Goal: Book appointment/travel/reservation

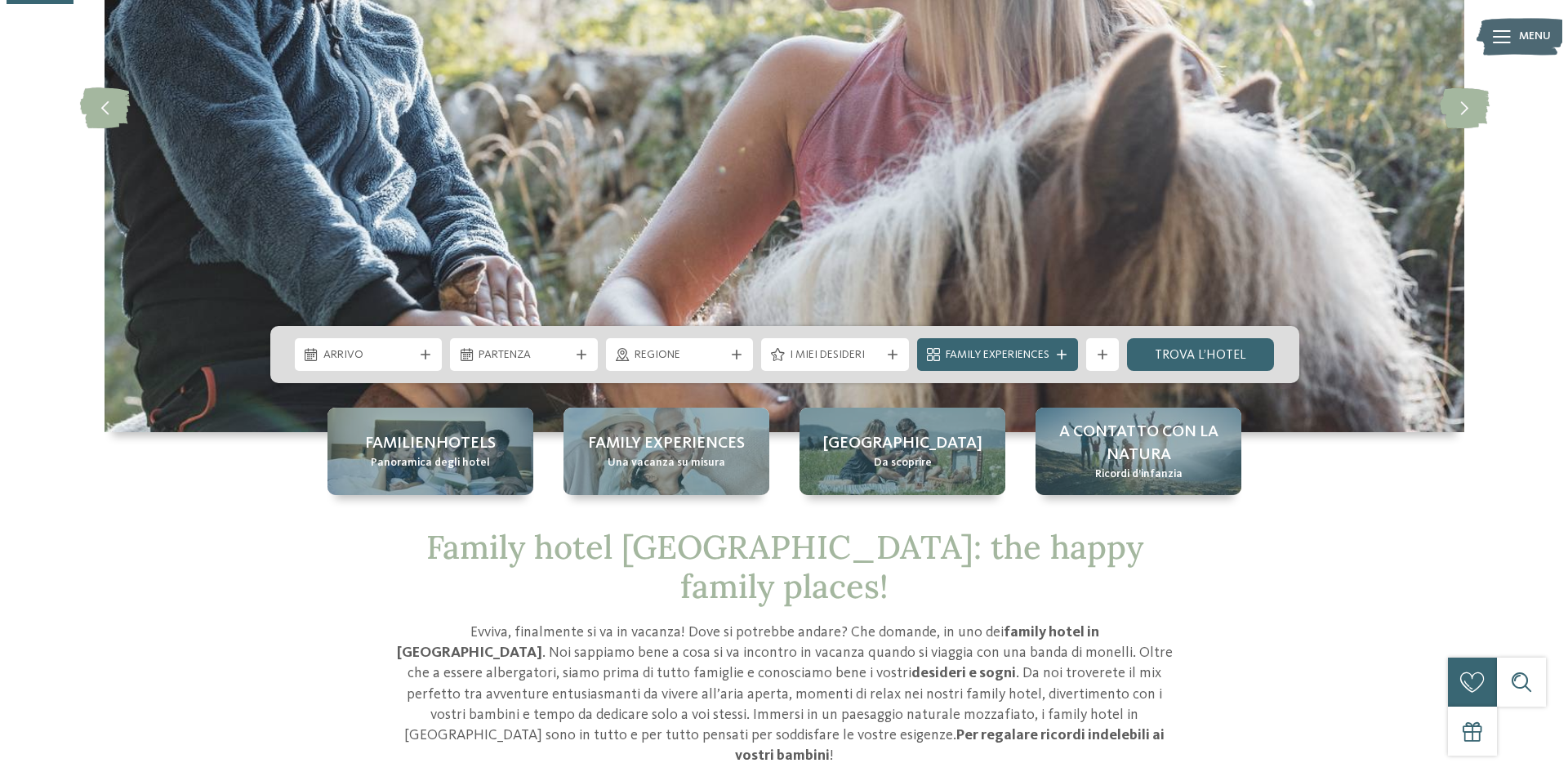
scroll to position [326, 0]
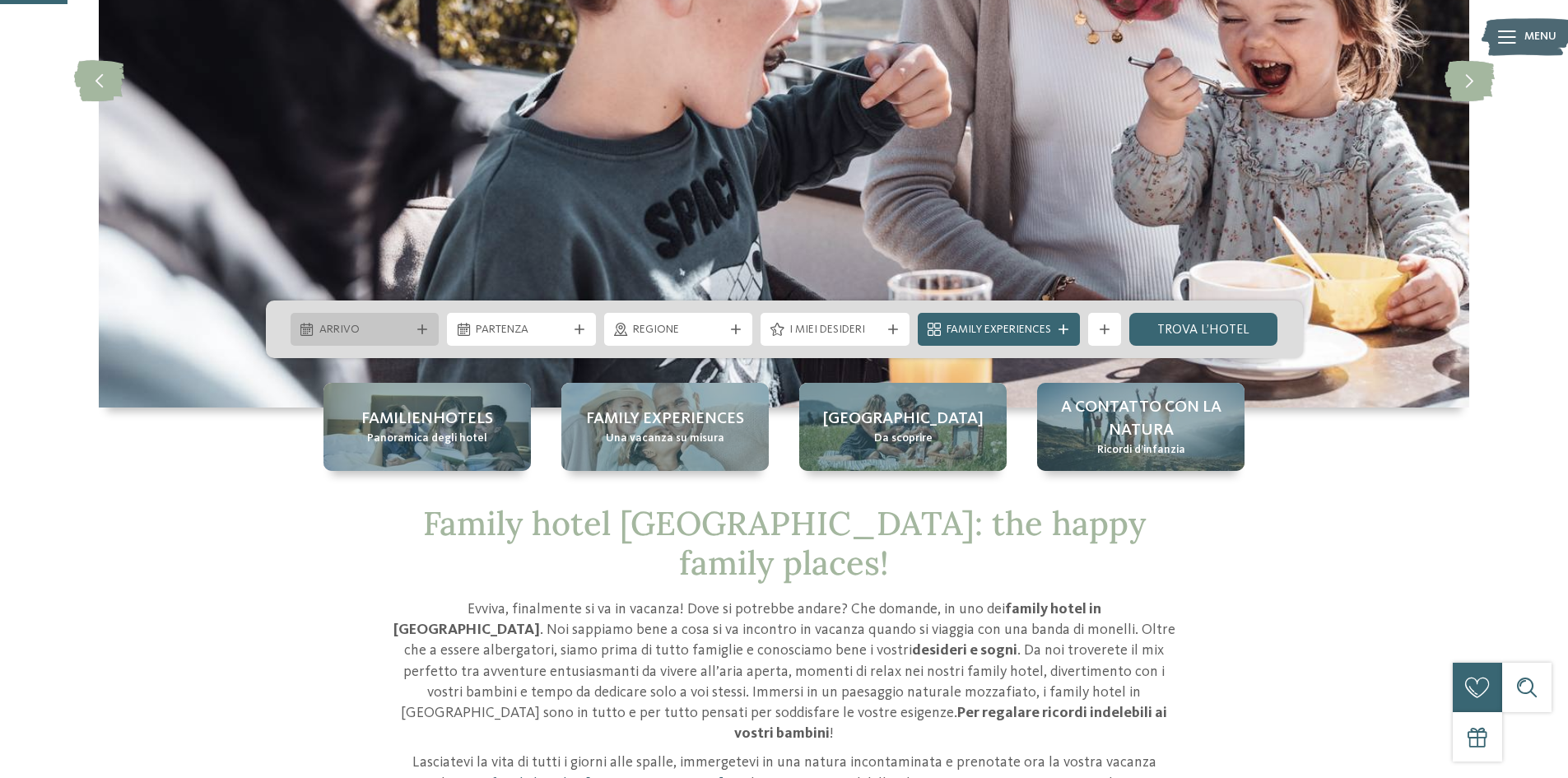
click at [379, 338] on span "Arrivo" at bounding box center [365, 330] width 91 height 17
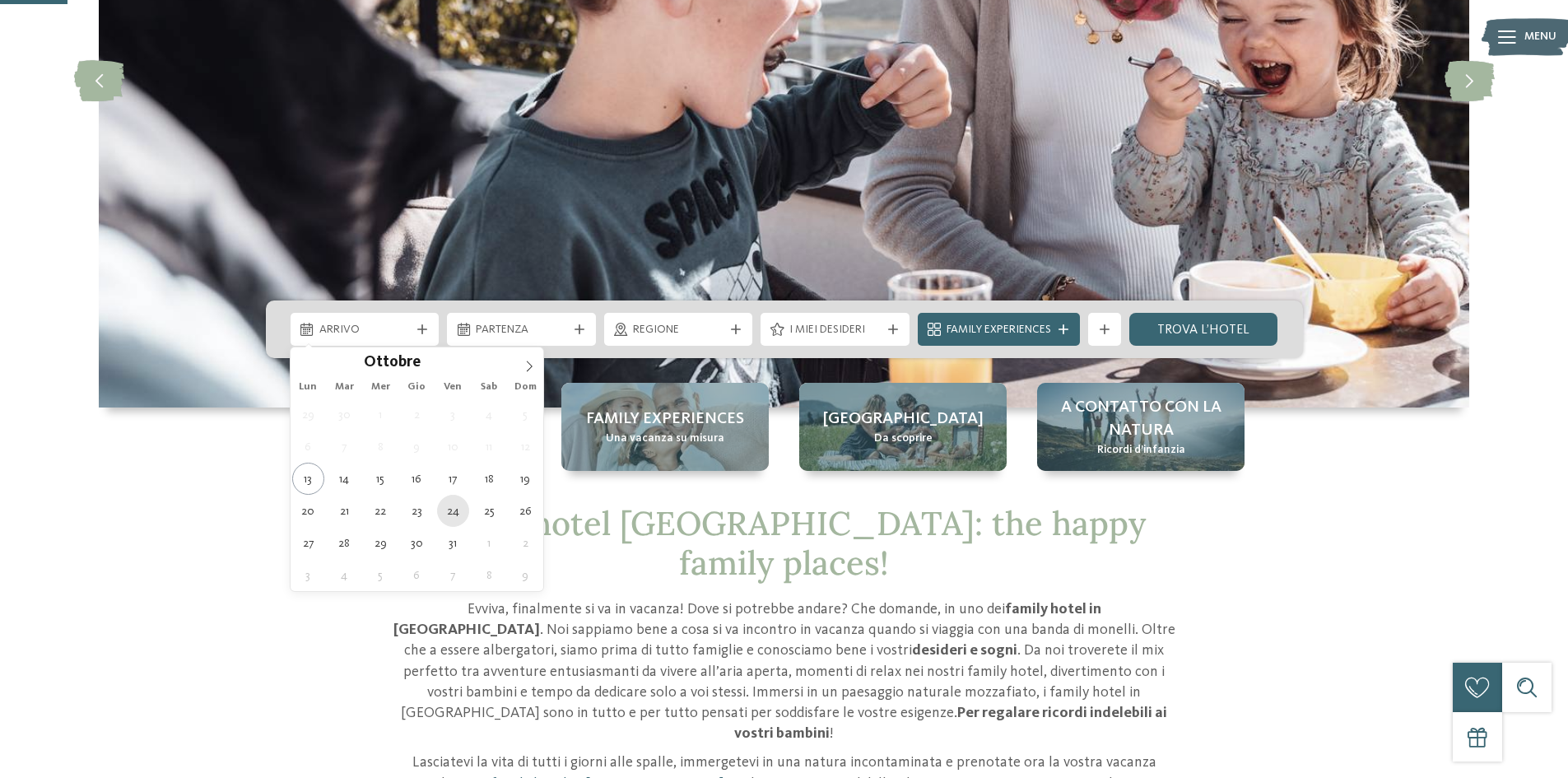
type div "24.10.2025"
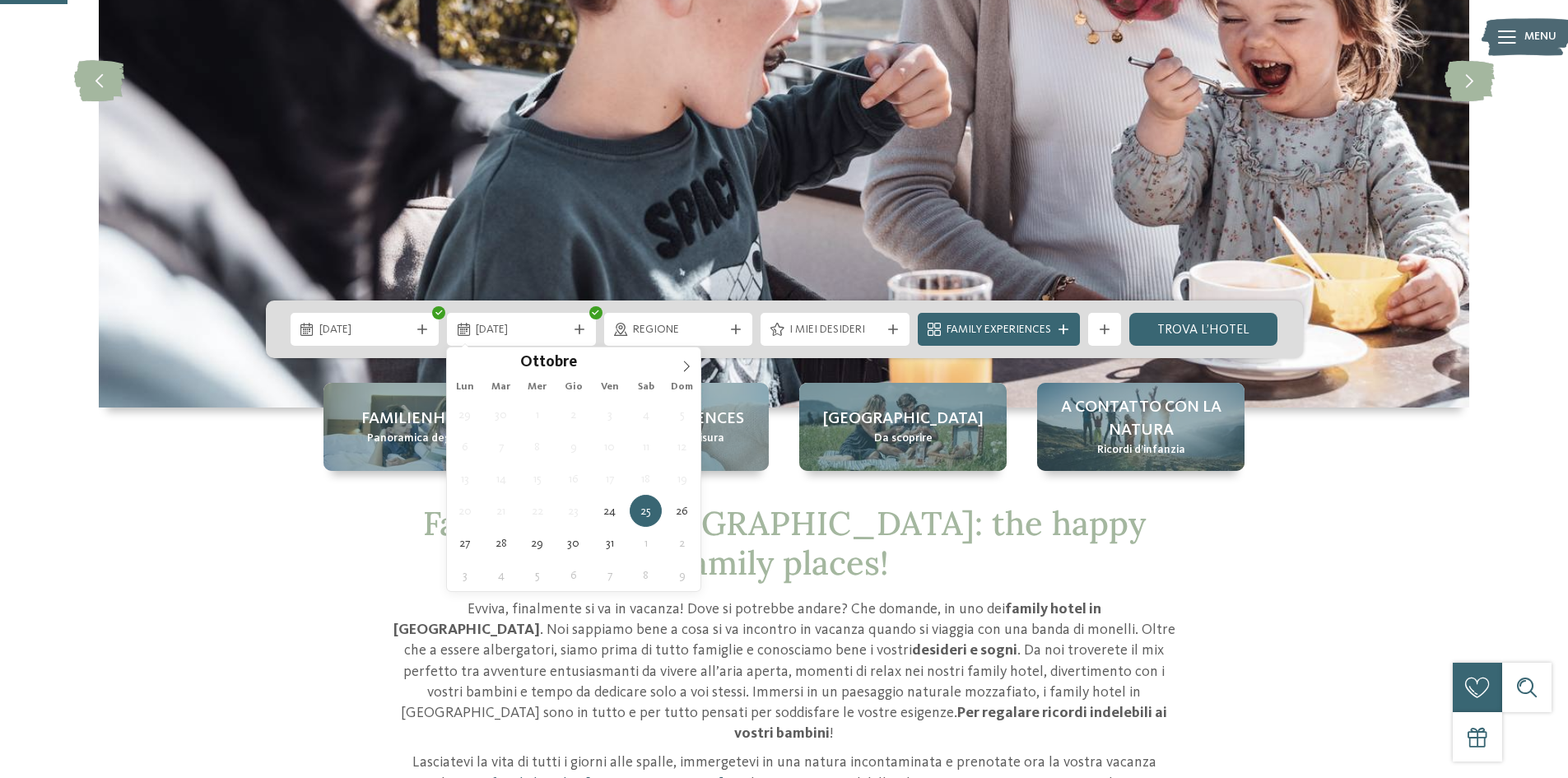
drag, startPoint x: 455, startPoint y: 517, endPoint x: 452, endPoint y: 495, distance: 22.2
click at [502, 321] on div "25.10.2025" at bounding box center [522, 329] width 100 height 18
type div "26.10.2025"
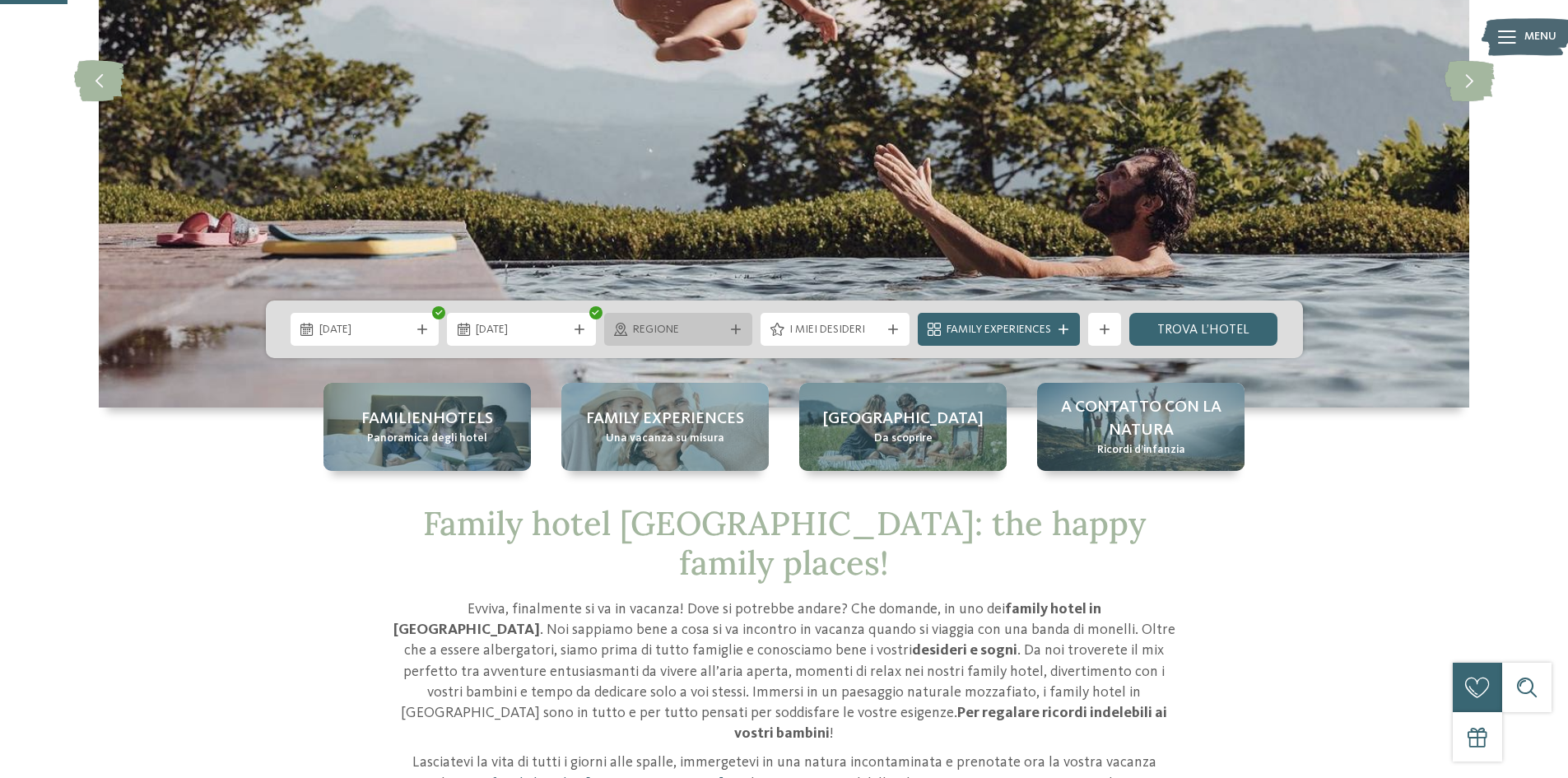
click at [685, 325] on span "Regione" at bounding box center [678, 330] width 91 height 17
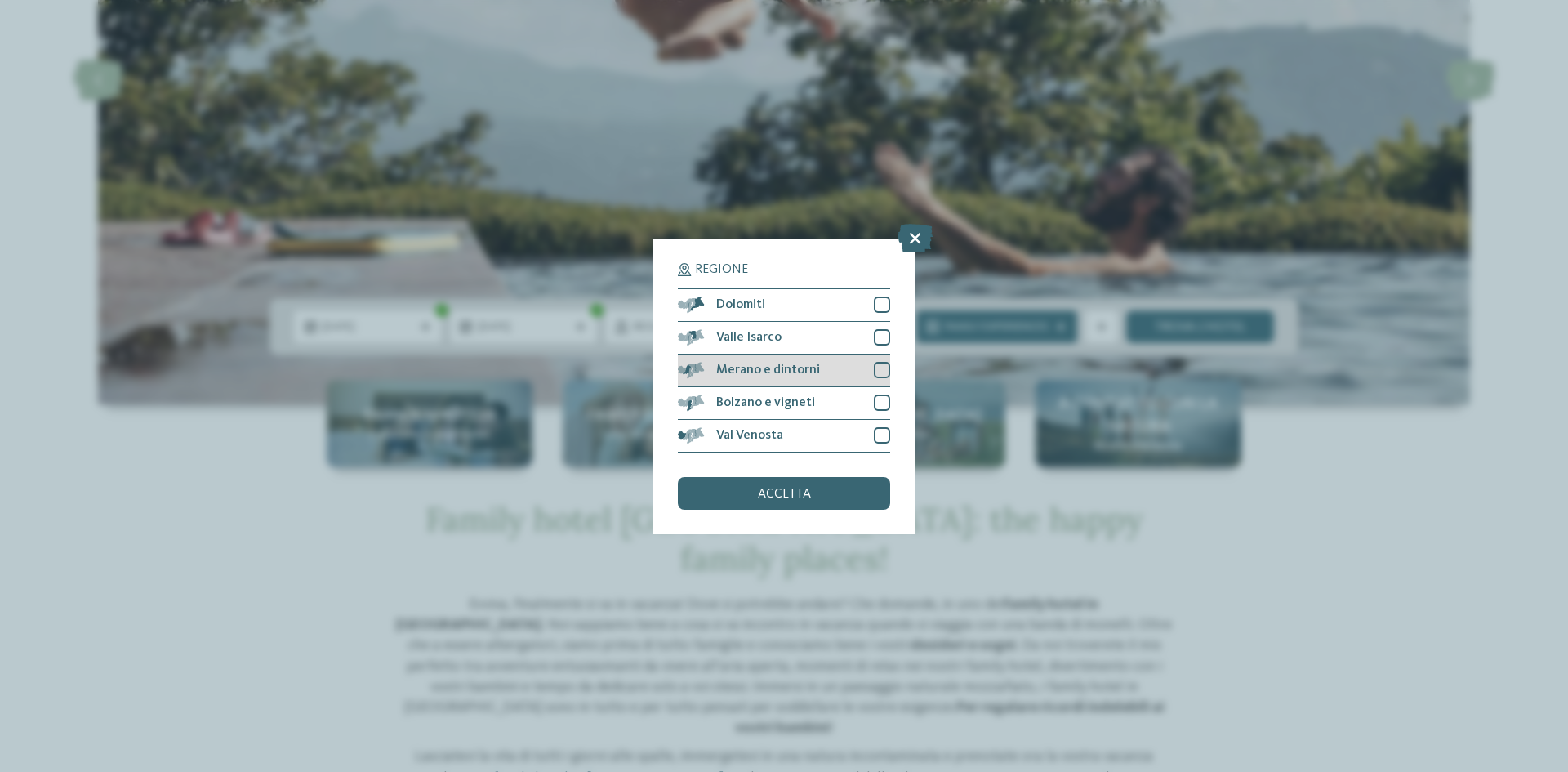
click at [730, 364] on span "Merano e dintorni" at bounding box center [768, 369] width 104 height 13
click at [734, 495] on div "accetta" at bounding box center [784, 493] width 212 height 33
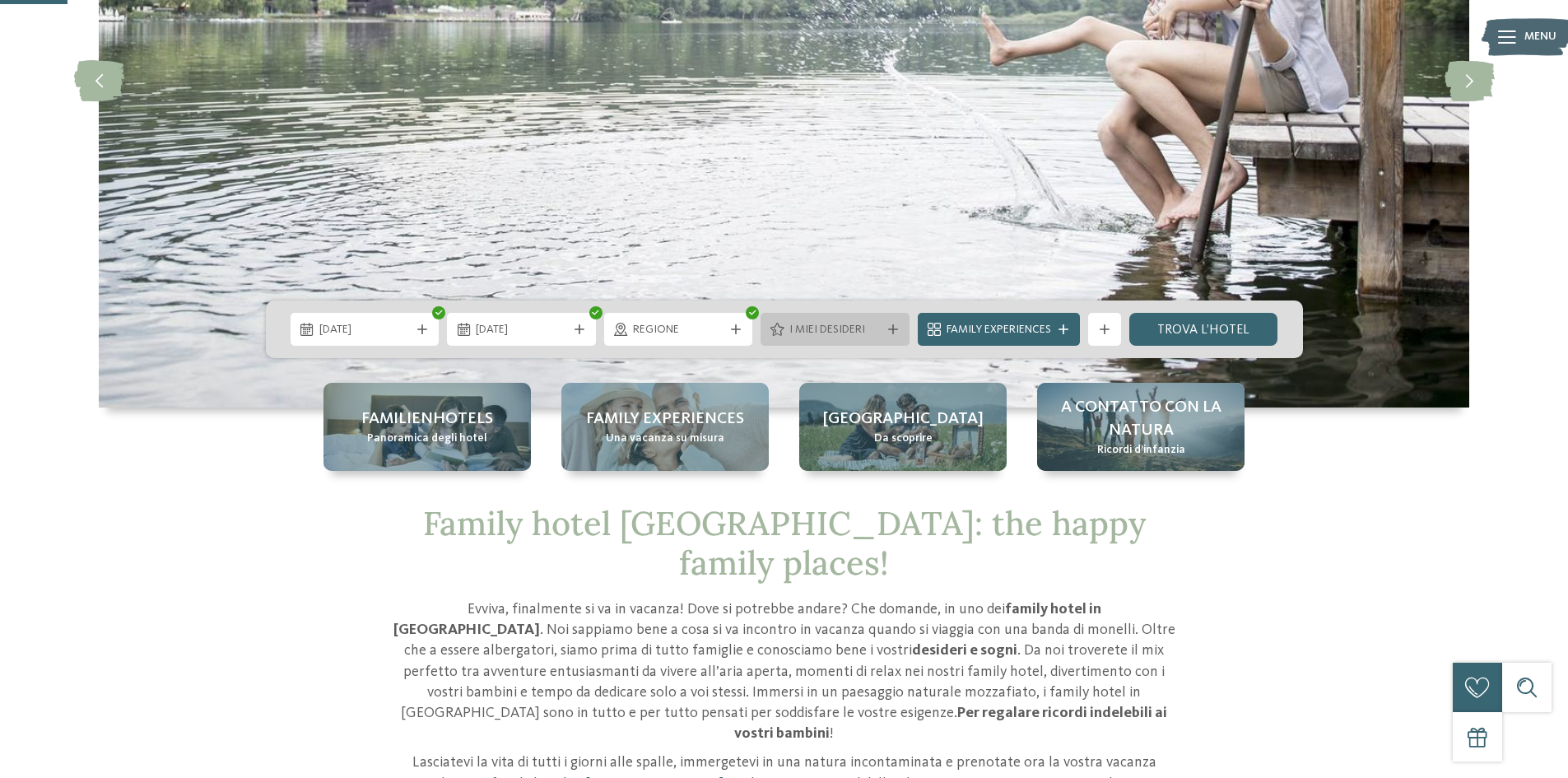
click at [861, 324] on span "I miei desideri" at bounding box center [835, 330] width 91 height 17
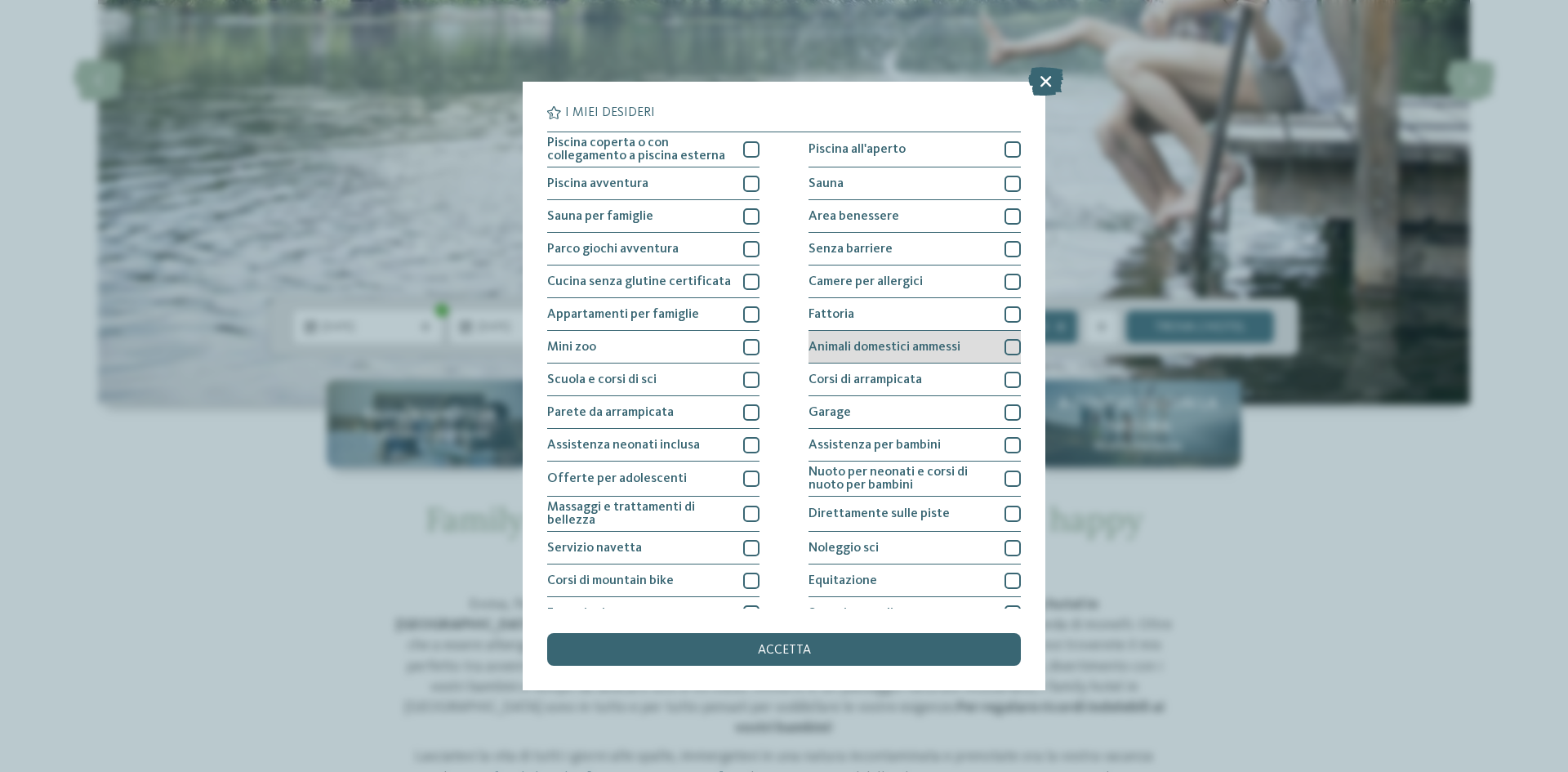
click at [1005, 348] on div at bounding box center [1013, 346] width 17 height 17
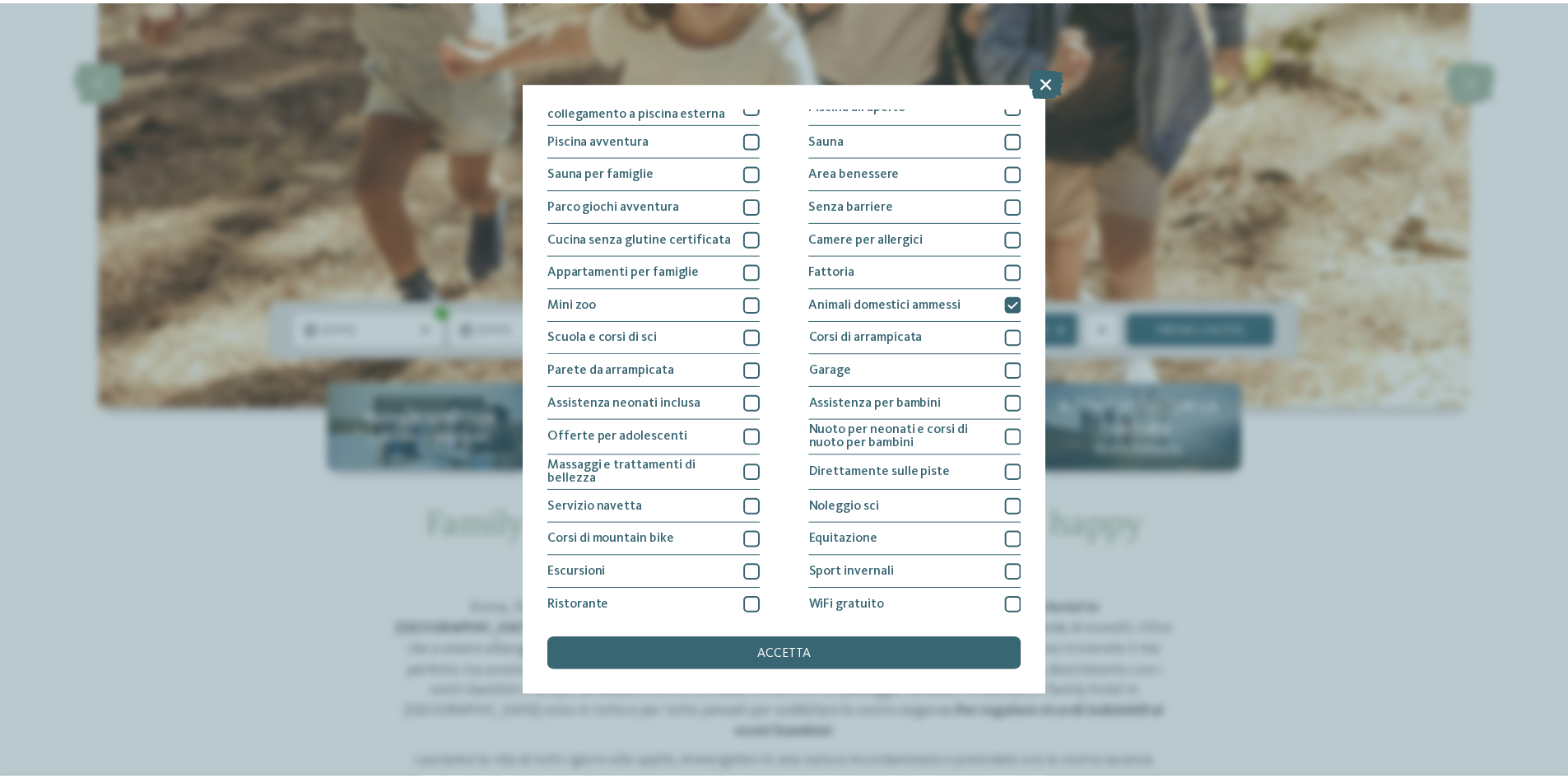
scroll to position [87, 0]
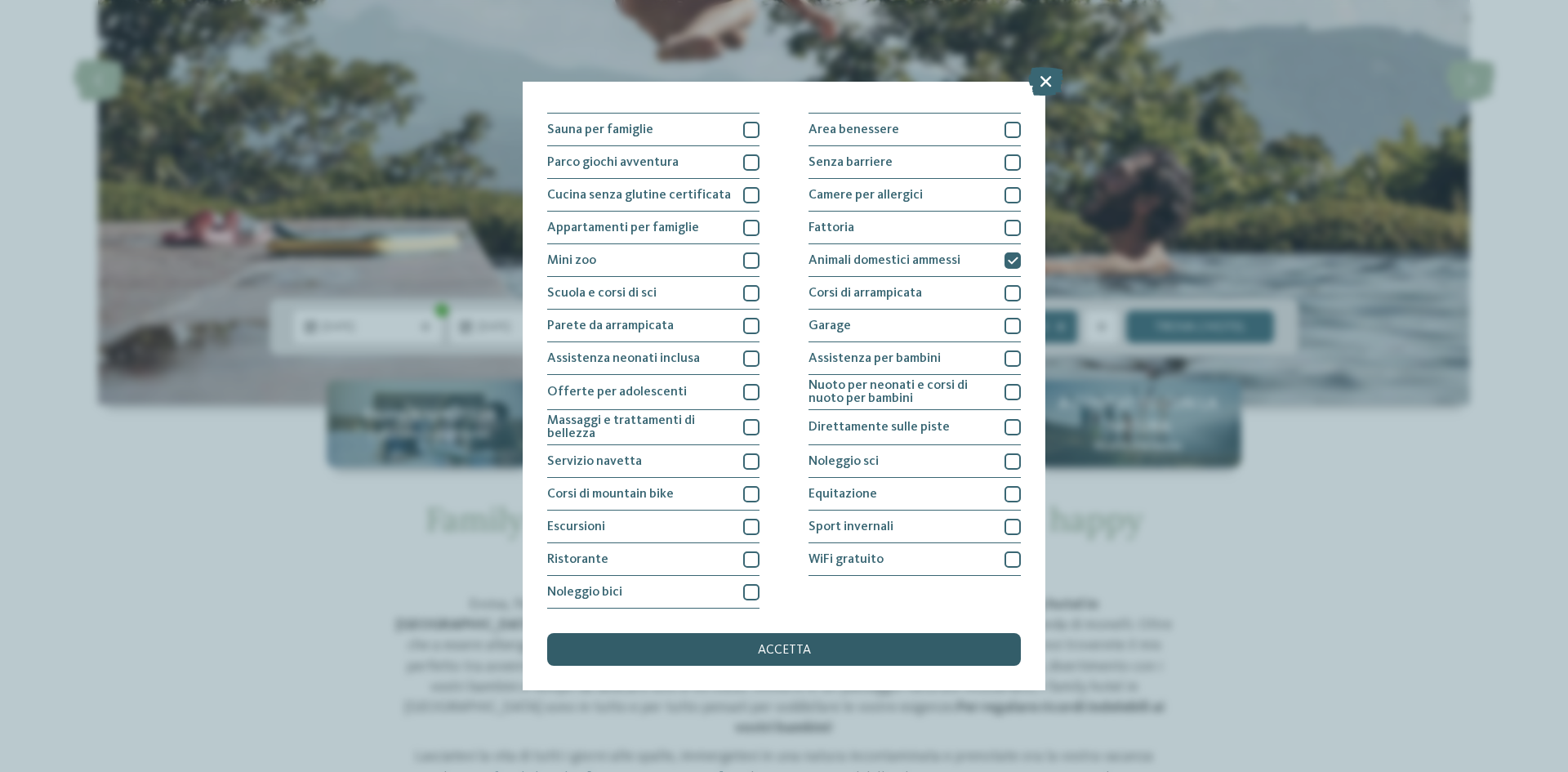
click at [917, 642] on div "accetta" at bounding box center [784, 649] width 474 height 33
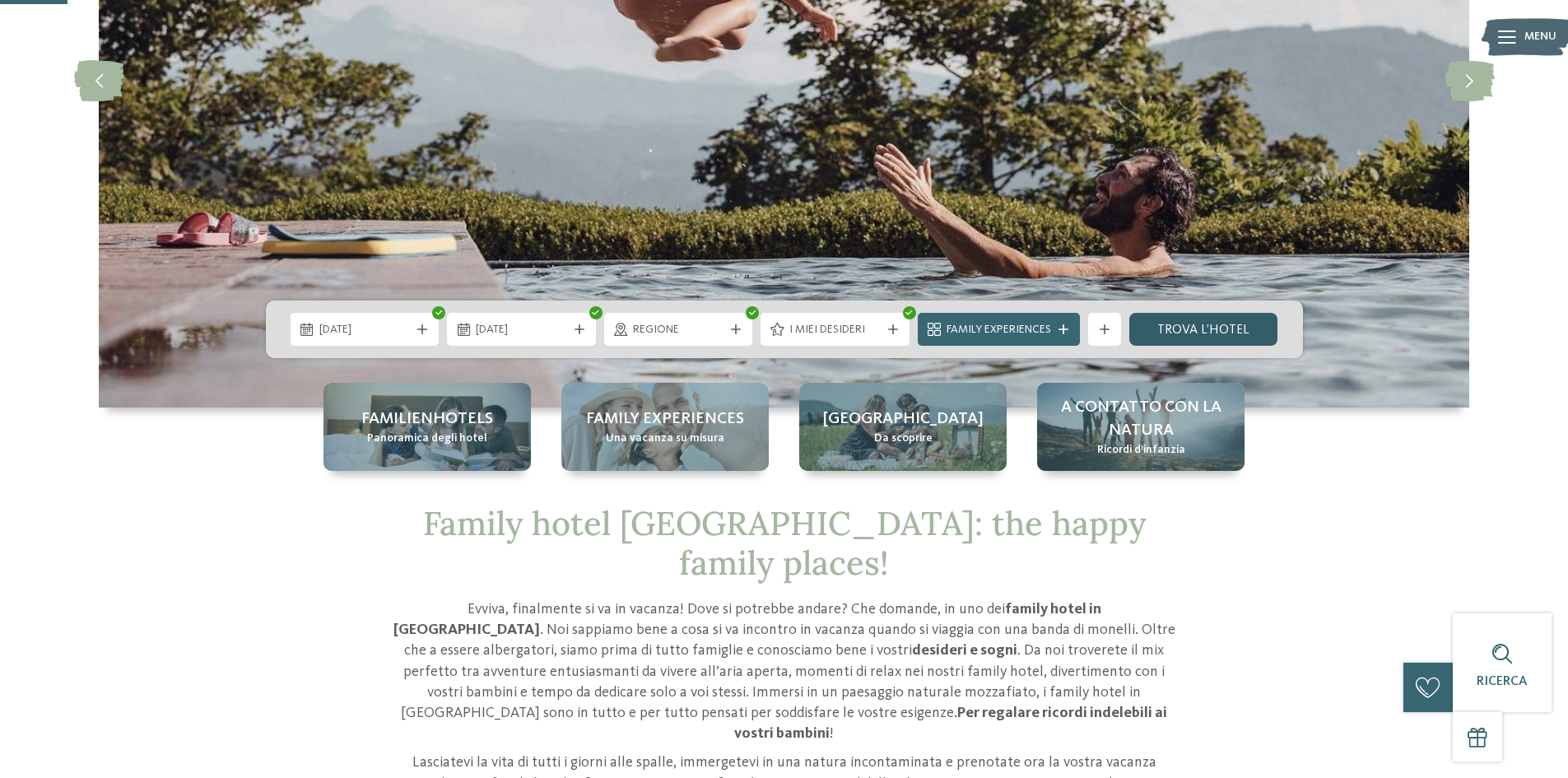
click at [1188, 325] on link "trova l’hotel" at bounding box center [1204, 329] width 149 height 33
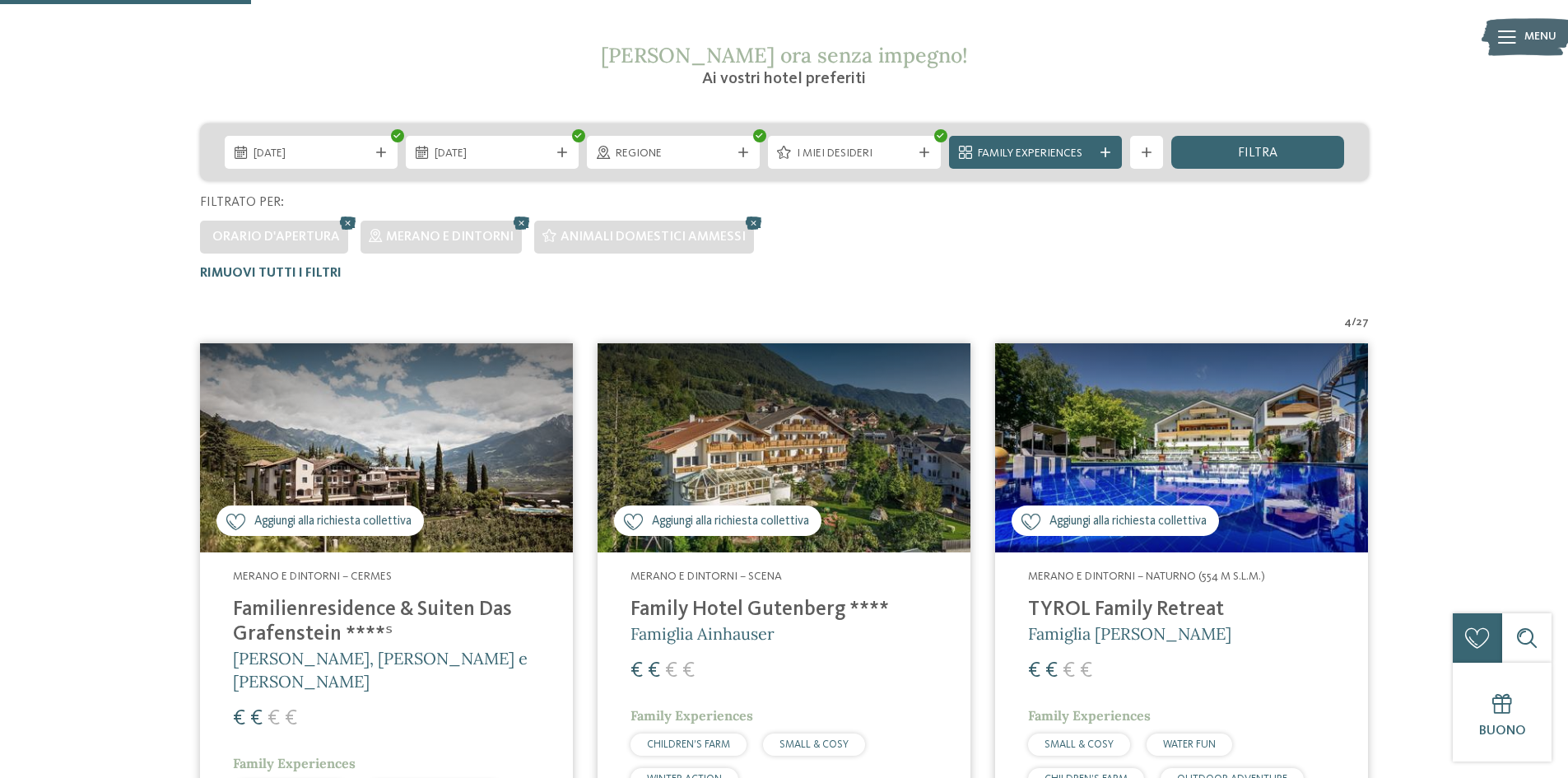
scroll to position [293, 0]
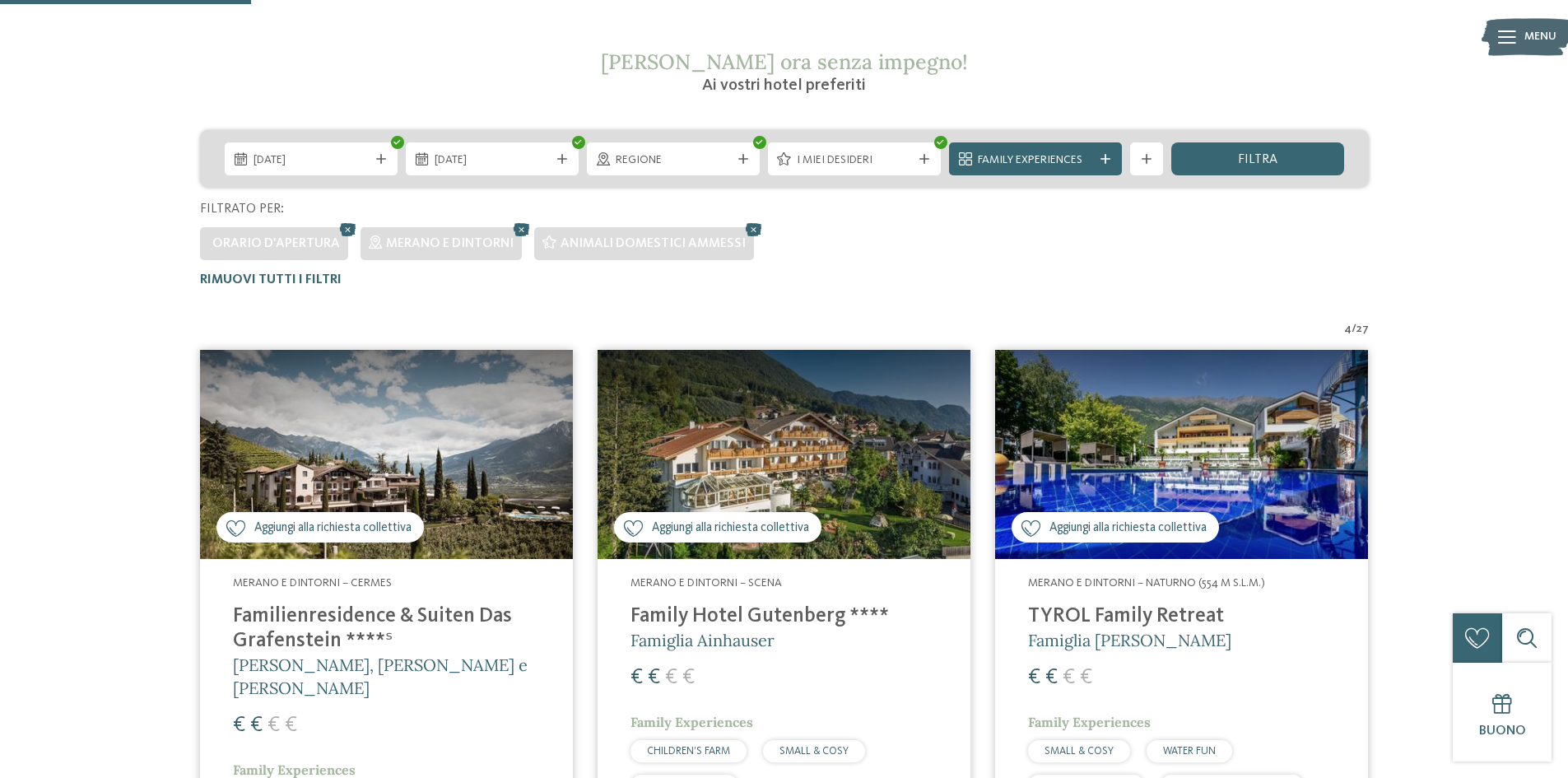
click at [1235, 453] on img at bounding box center [1181, 454] width 373 height 210
click at [1178, 612] on h4 "TYROL Family Retreat" at bounding box center [1182, 617] width 307 height 25
